Goal: Transaction & Acquisition: Book appointment/travel/reservation

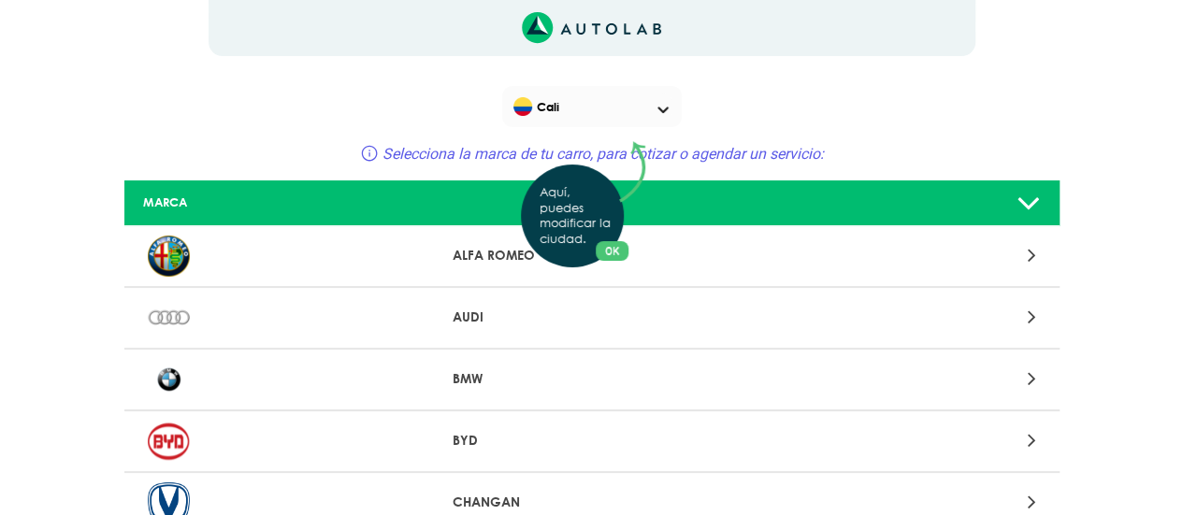
click at [604, 242] on button "OK" at bounding box center [612, 251] width 33 height 20
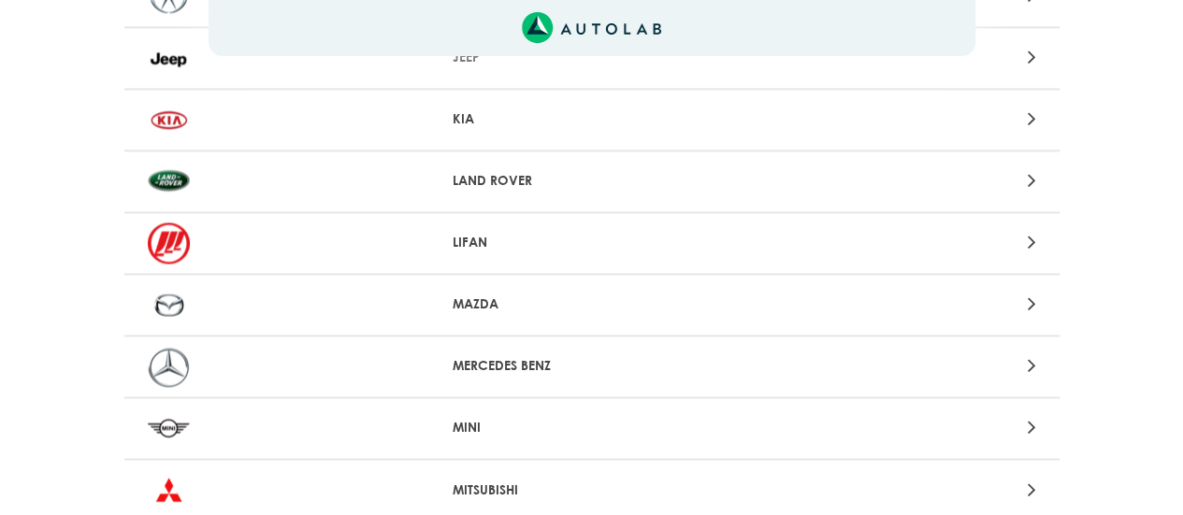
scroll to position [1589, 0]
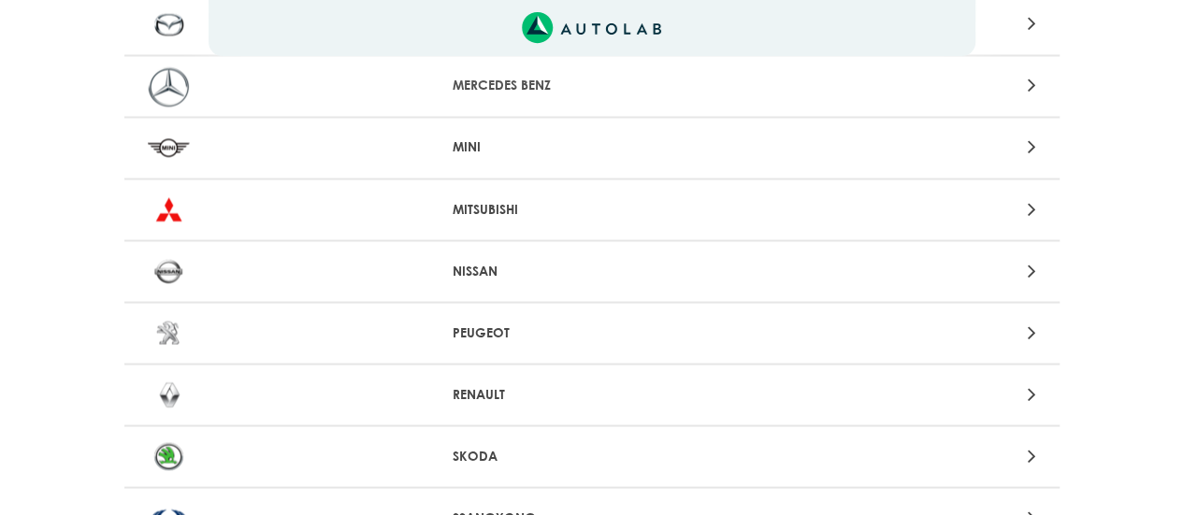
click at [510, 394] on p "RENAULT" at bounding box center [592, 394] width 278 height 20
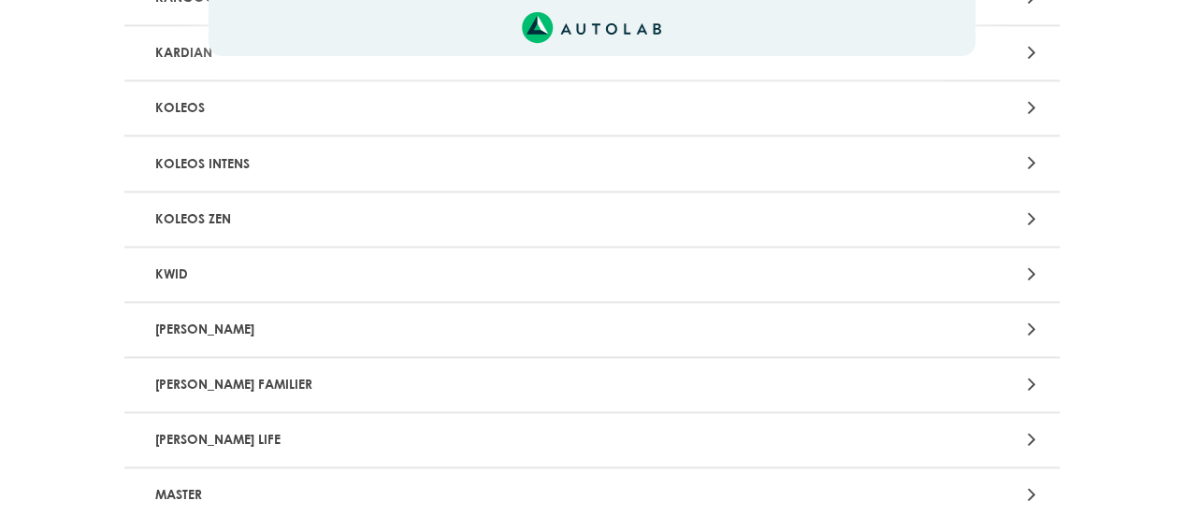
scroll to position [1215, 0]
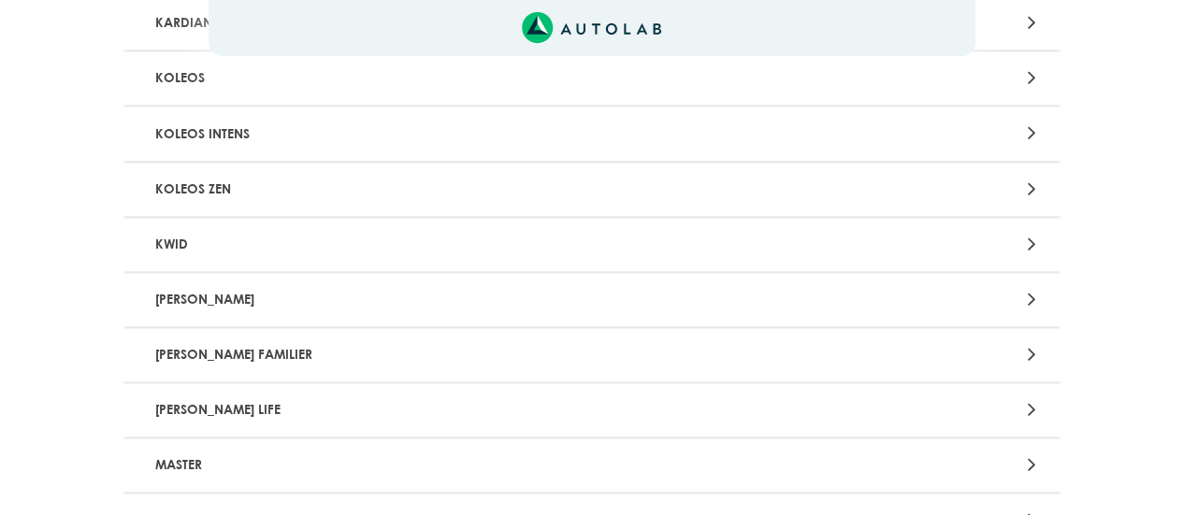
click at [221, 300] on p "[PERSON_NAME]" at bounding box center [439, 299] width 582 height 35
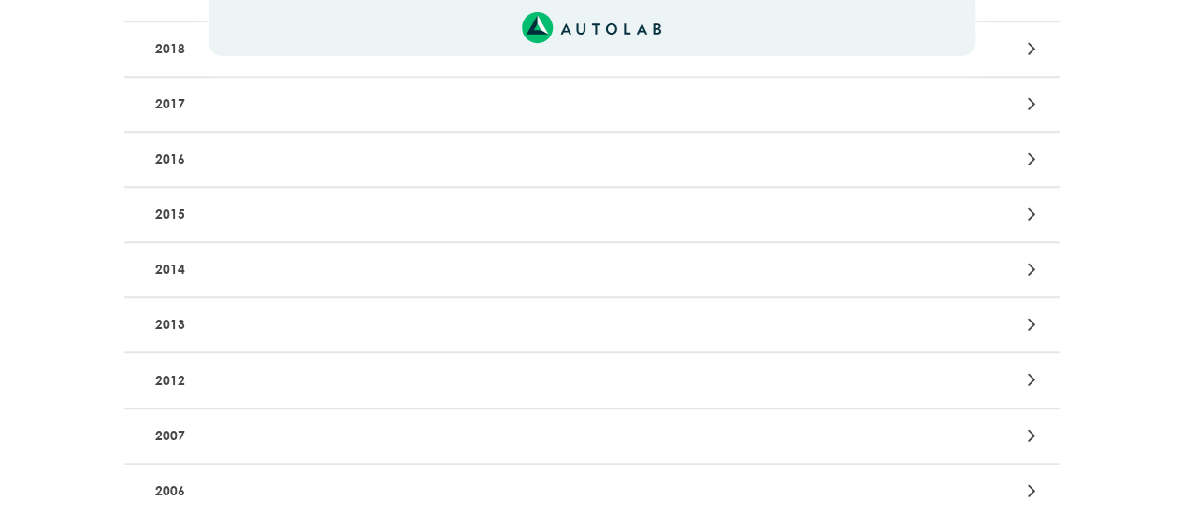
scroll to position [654, 0]
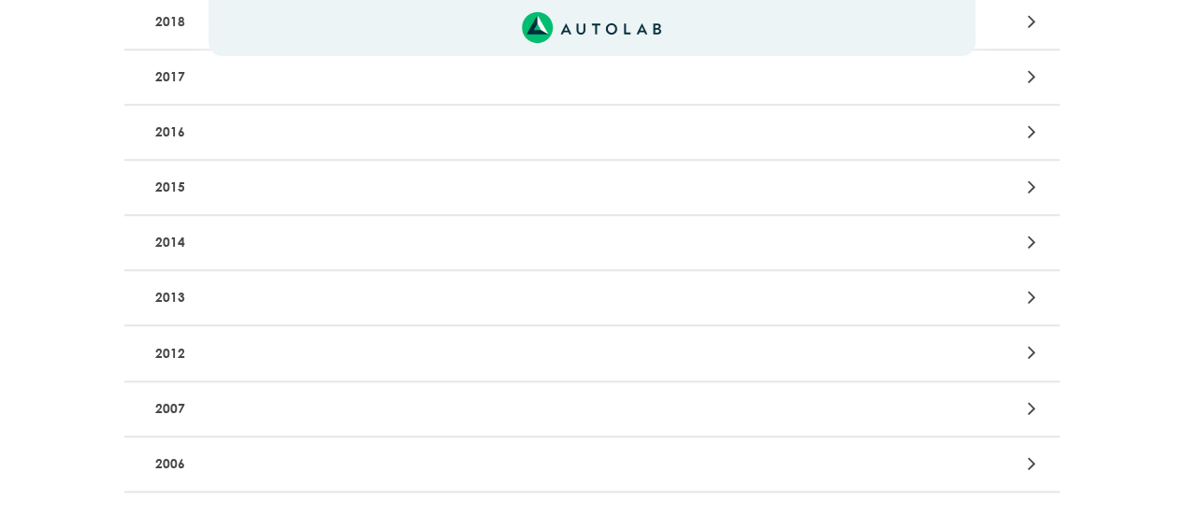
click at [260, 352] on p "2012" at bounding box center [439, 353] width 582 height 35
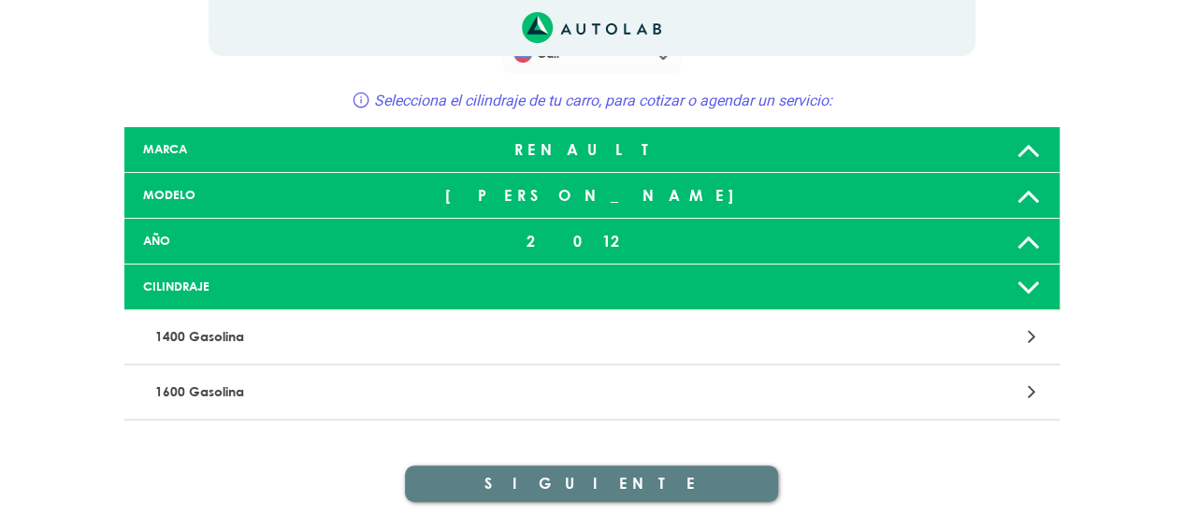
scroll to position [93, 0]
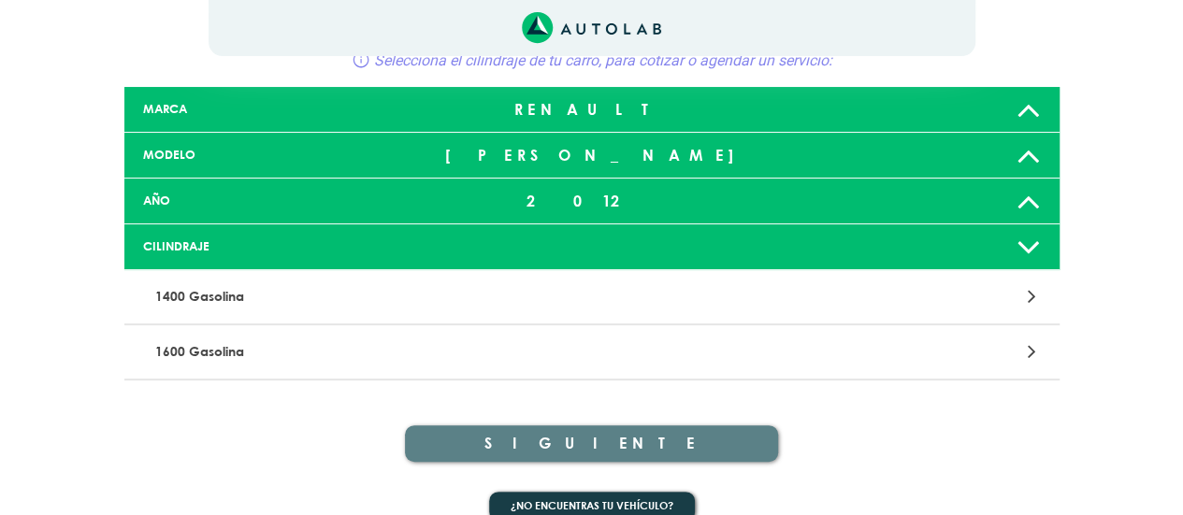
click at [245, 339] on p "1600 Gasolina" at bounding box center [439, 352] width 582 height 35
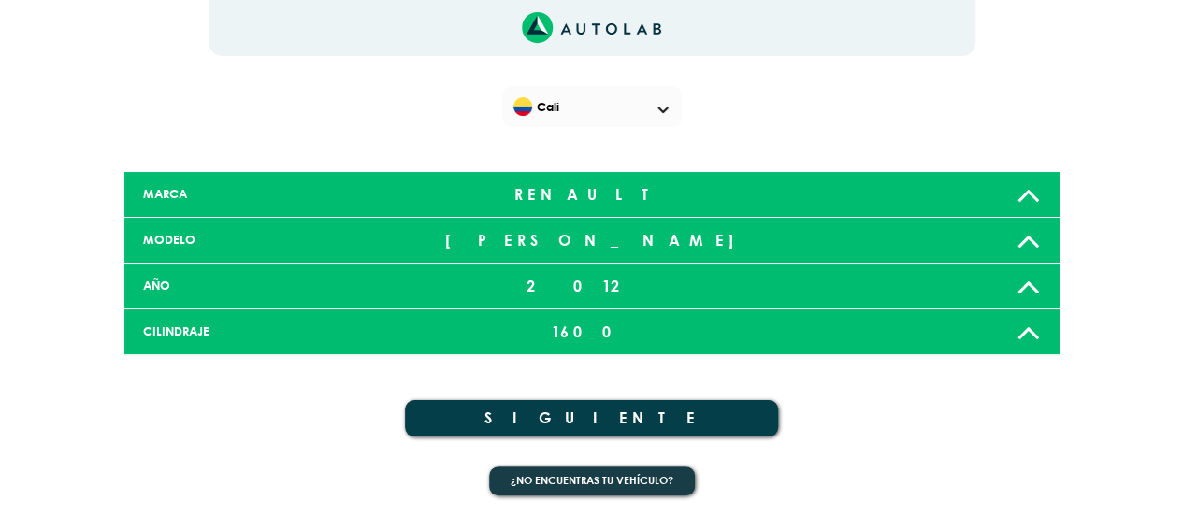
click at [604, 412] on button "SIGUIENTE" at bounding box center [592, 418] width 374 height 36
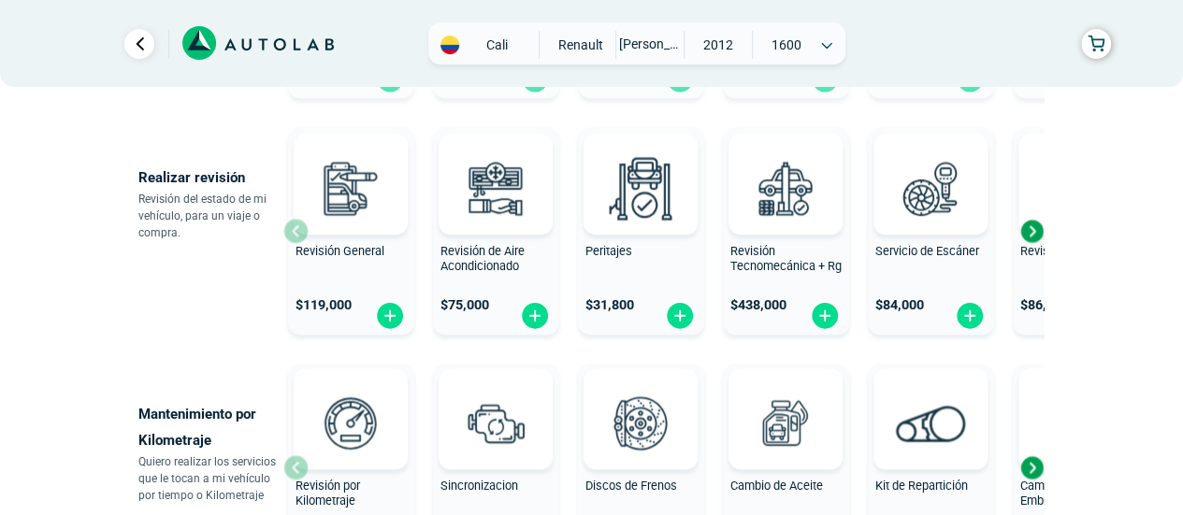
scroll to position [748, 0]
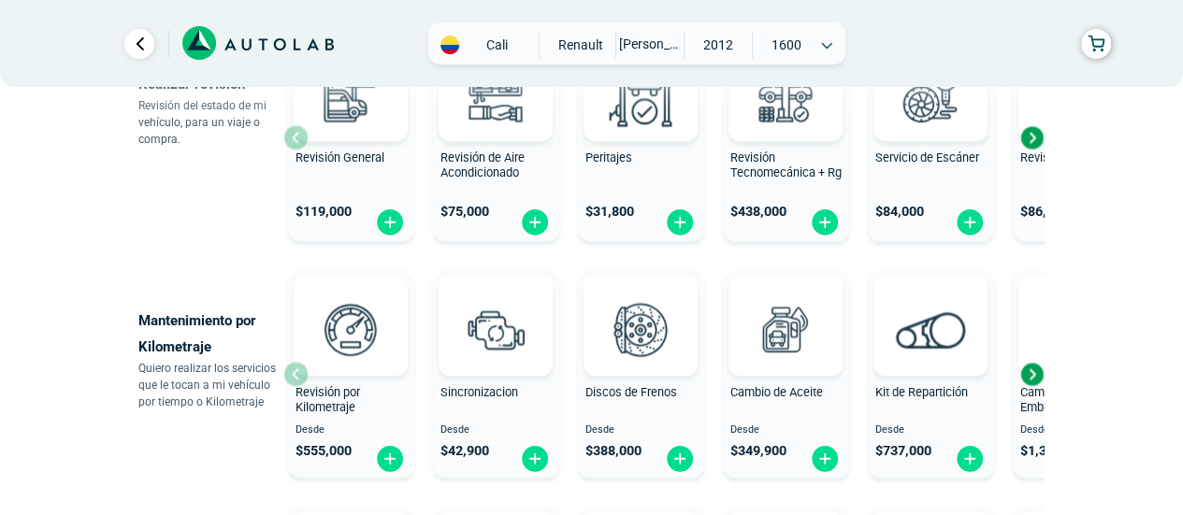
click at [1032, 373] on div "Next slide" at bounding box center [1031, 374] width 28 height 28
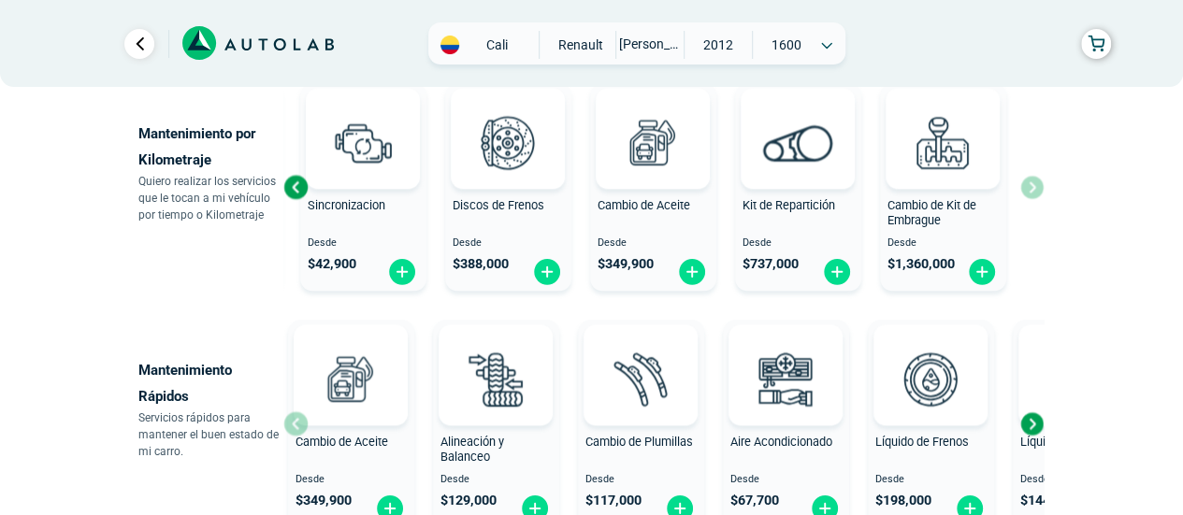
scroll to position [1028, 0]
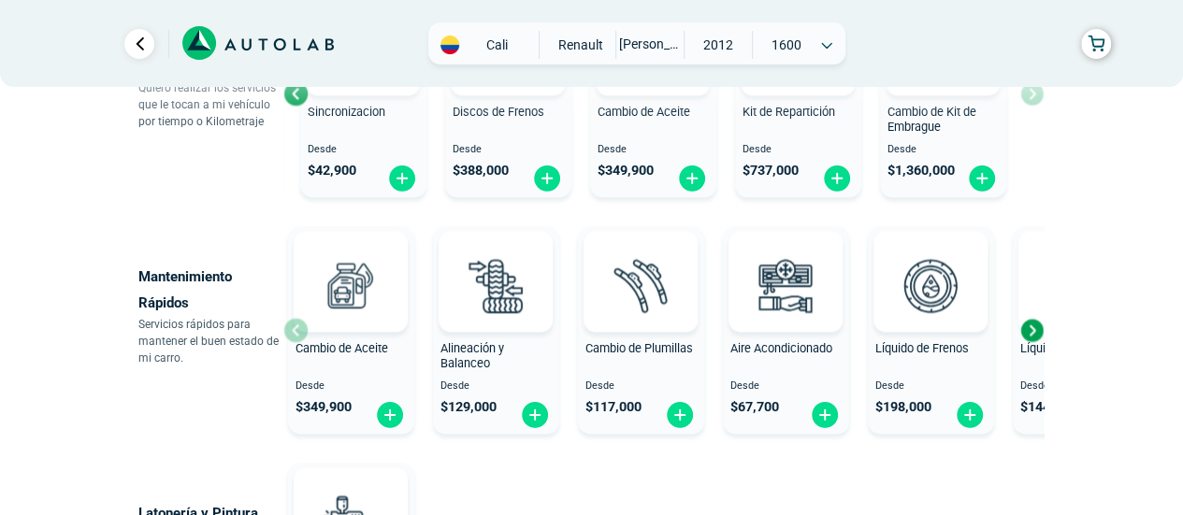
click at [1032, 326] on div "Next slide" at bounding box center [1031, 330] width 28 height 28
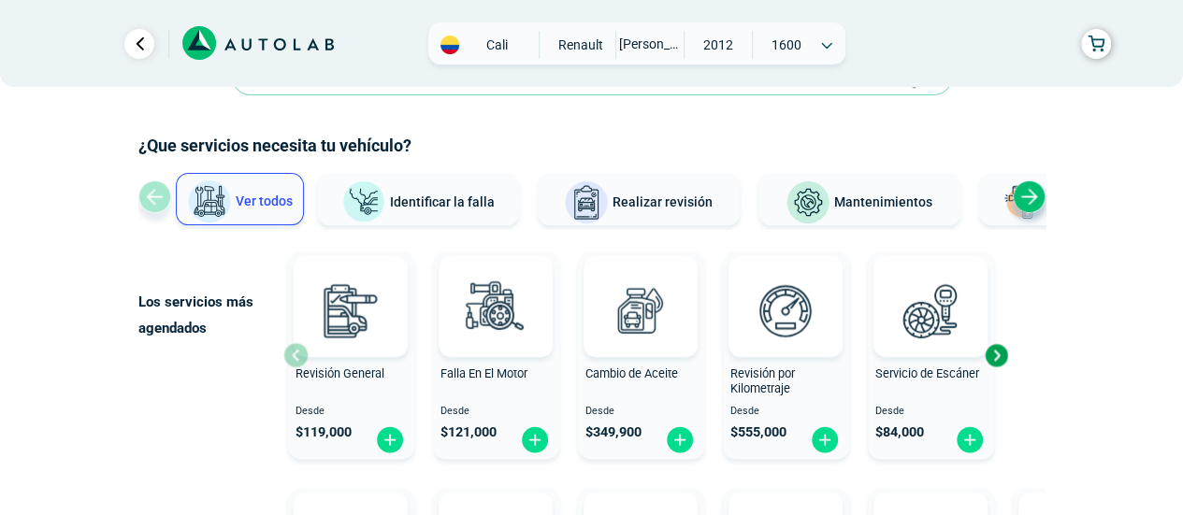
scroll to position [0, 0]
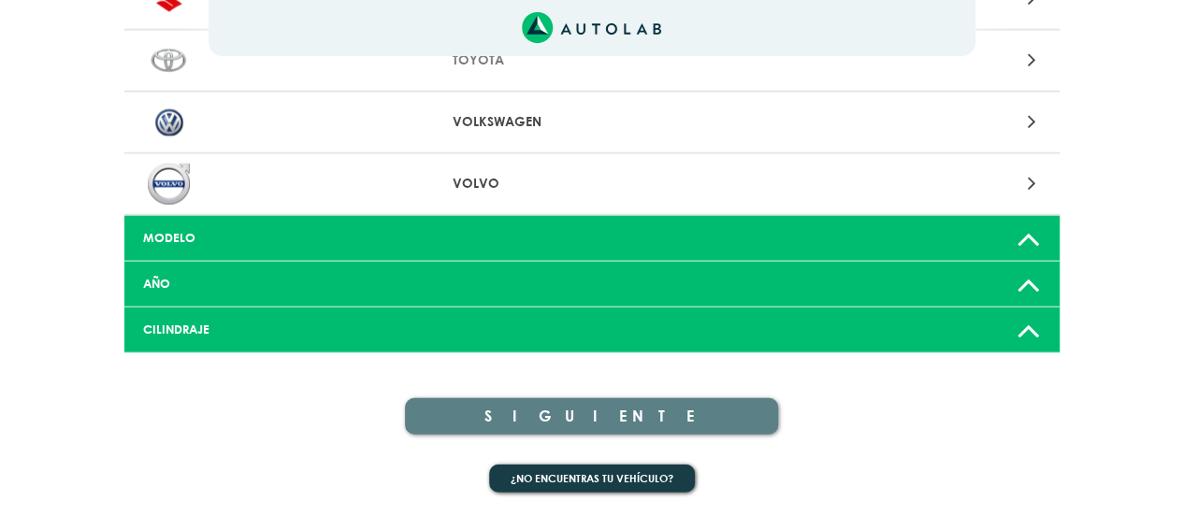
scroll to position [1589, 0]
